Goal: Information Seeking & Learning: Learn about a topic

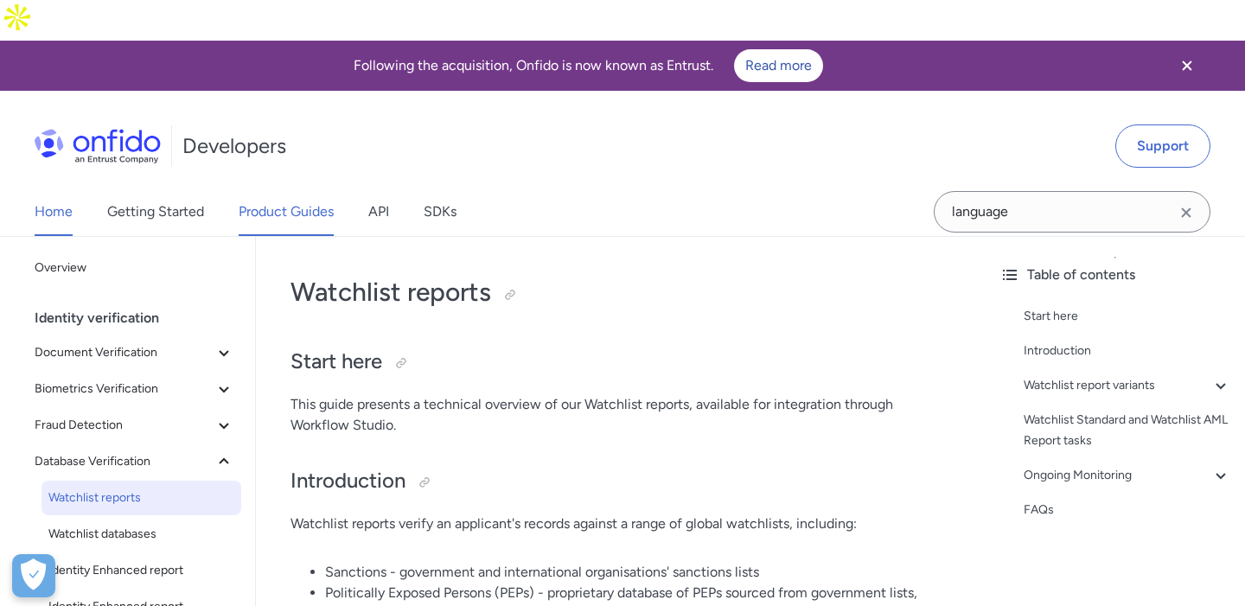
click at [71, 188] on link "Home" at bounding box center [54, 212] width 38 height 48
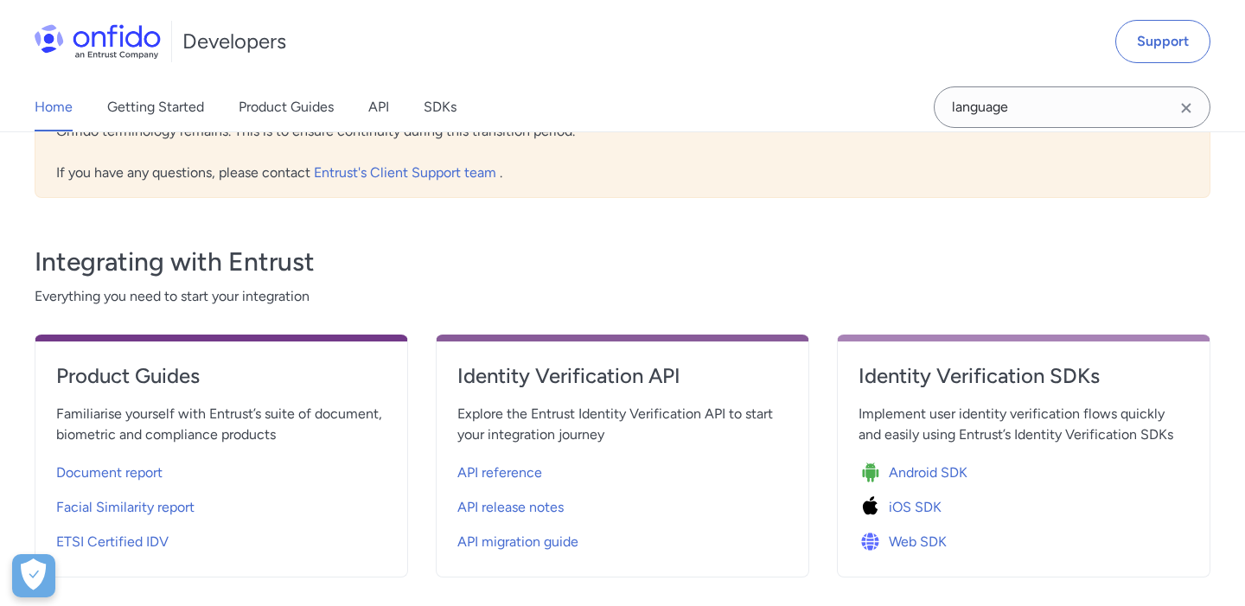
scroll to position [529, 0]
click at [108, 462] on span "Document report" at bounding box center [109, 472] width 106 height 21
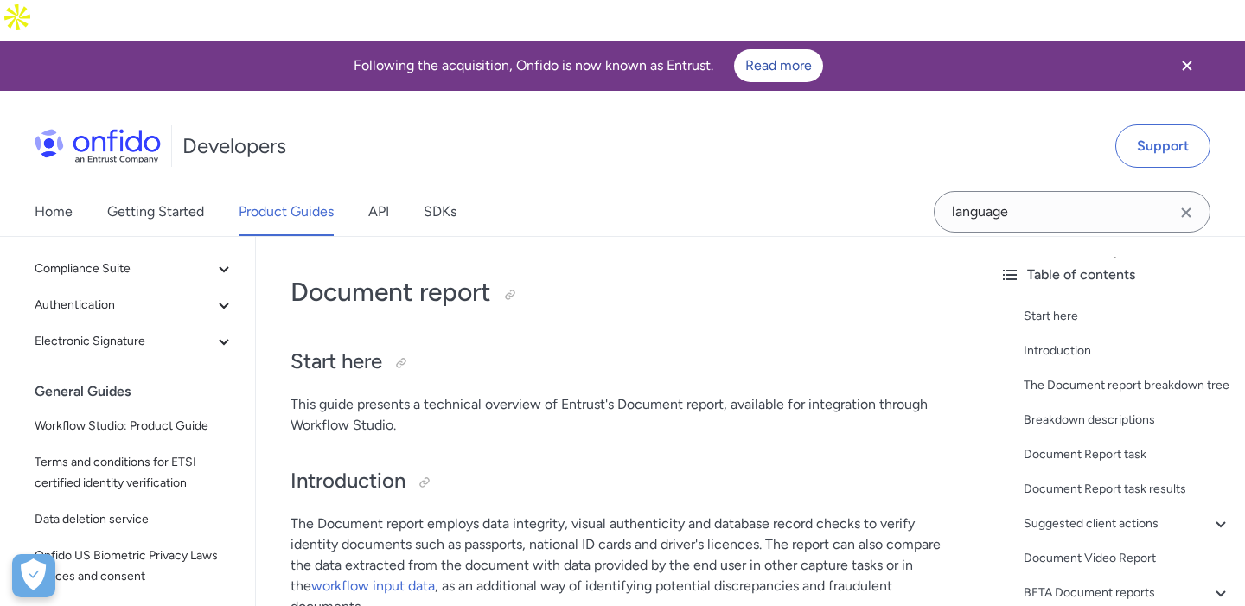
scroll to position [585, 0]
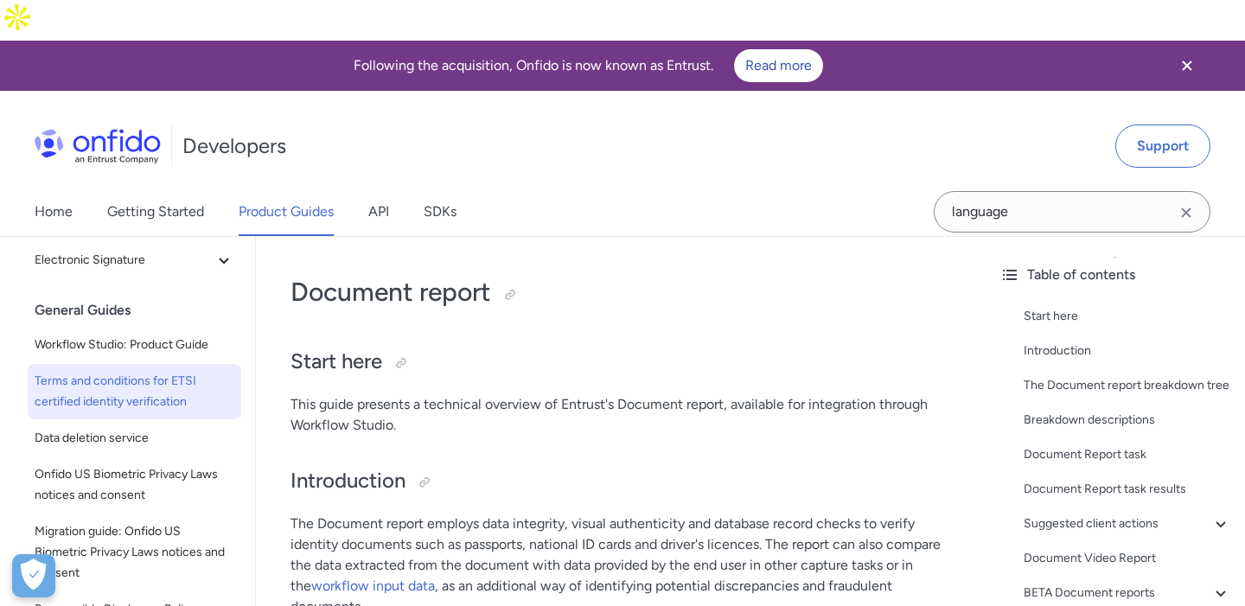
click at [124, 371] on span "Terms and conditions for ETSI certified identity verification" at bounding box center [135, 392] width 200 height 42
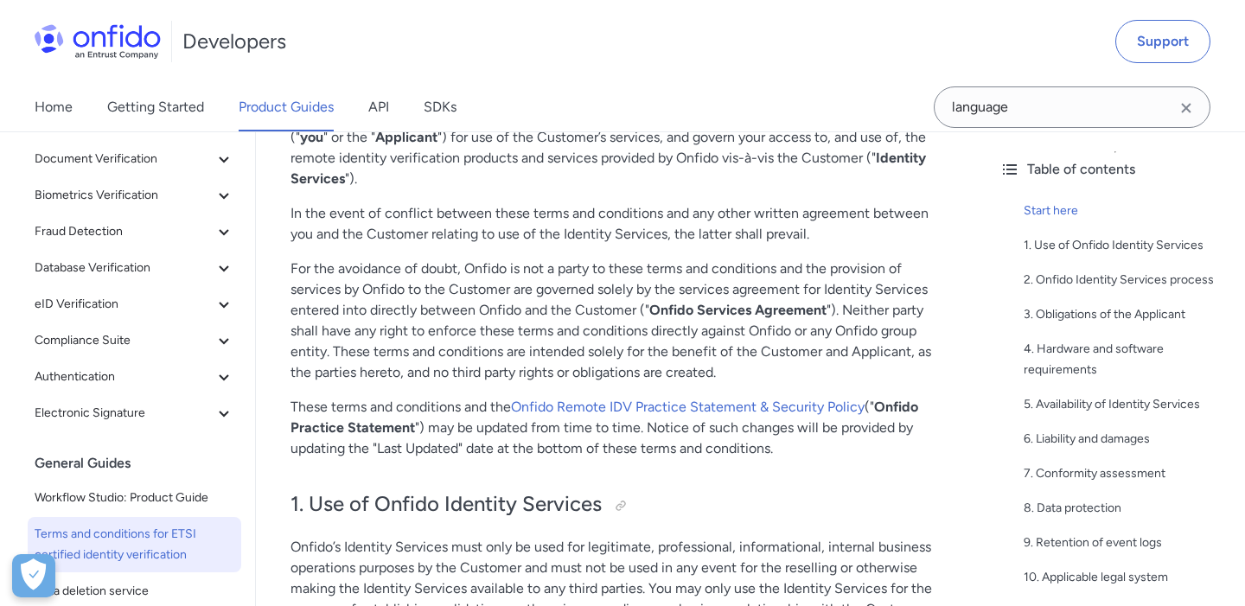
scroll to position [81, 0]
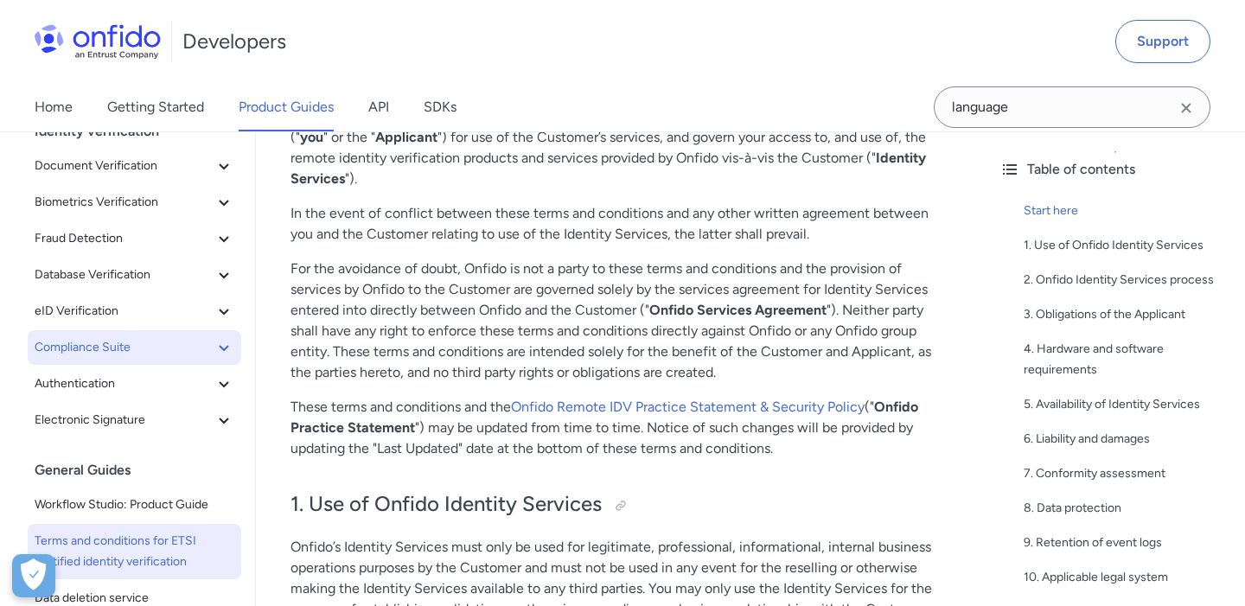
click at [217, 350] on icon at bounding box center [224, 347] width 21 height 21
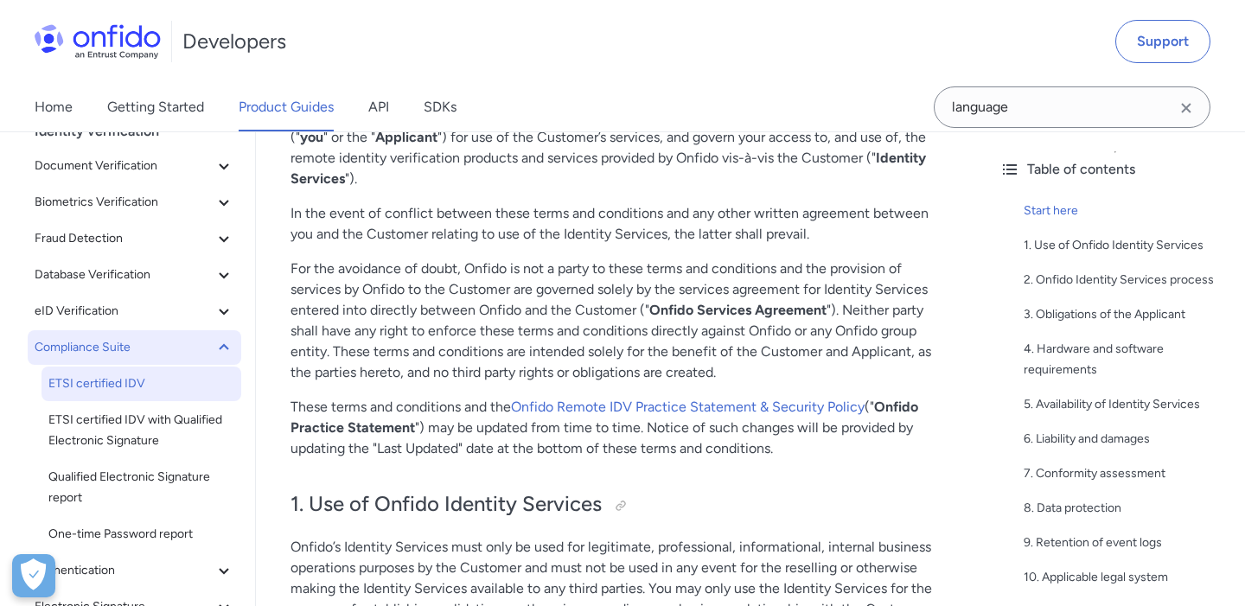
click at [144, 394] on link "ETSI certified IDV" at bounding box center [142, 384] width 200 height 35
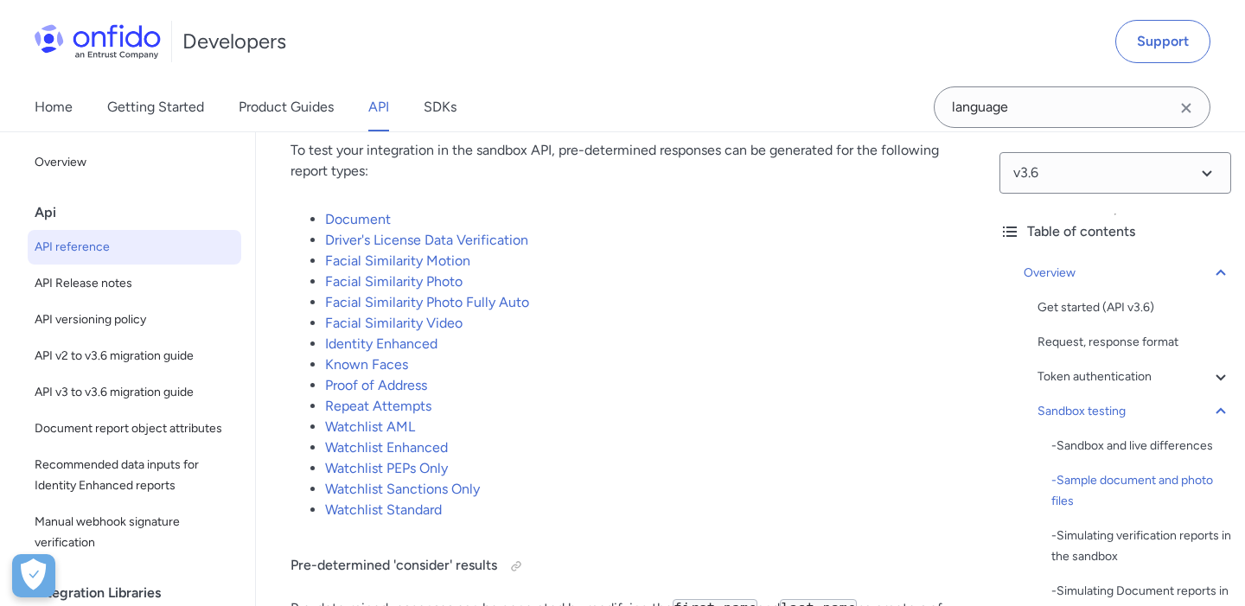
scroll to position [3978, 0]
